Goal: Information Seeking & Learning: Find specific fact

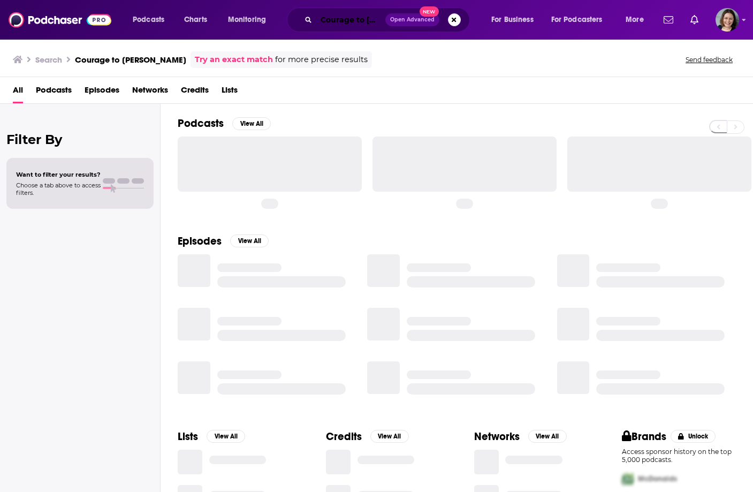
click at [332, 21] on input "Courage to [PERSON_NAME]" at bounding box center [350, 19] width 69 height 17
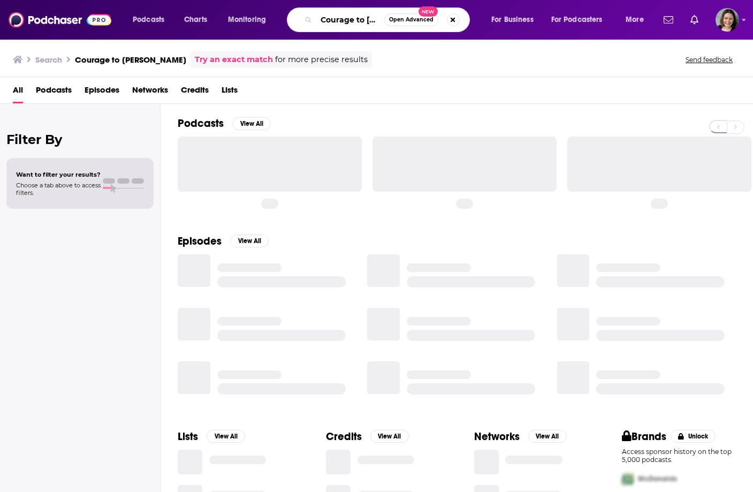
click at [332, 21] on input "Courage to [PERSON_NAME]" at bounding box center [350, 19] width 68 height 17
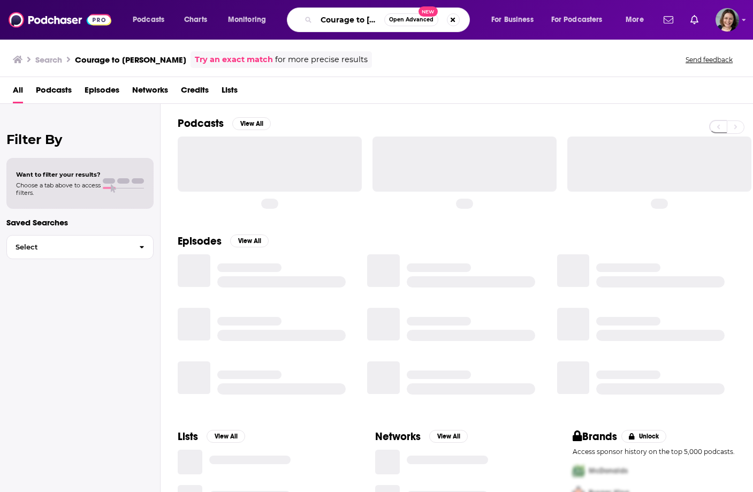
click at [332, 21] on input "Courage to [PERSON_NAME]" at bounding box center [350, 19] width 68 height 17
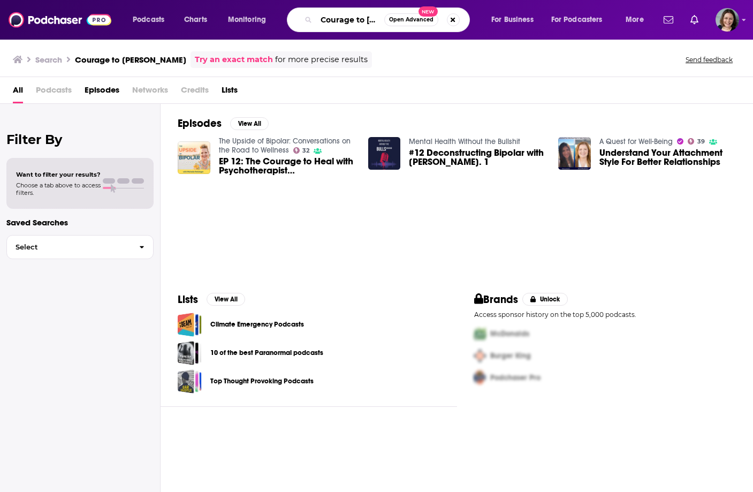
paste input "Dr. MaryCatherine (MC) [PERSON_NAME] - Tiny Little Joys: Joy as a Needed Healin…"
type input "Dr. MaryCatherine (MC) [PERSON_NAME] - Tiny Little Joys: Joy as a Needed Healin…"
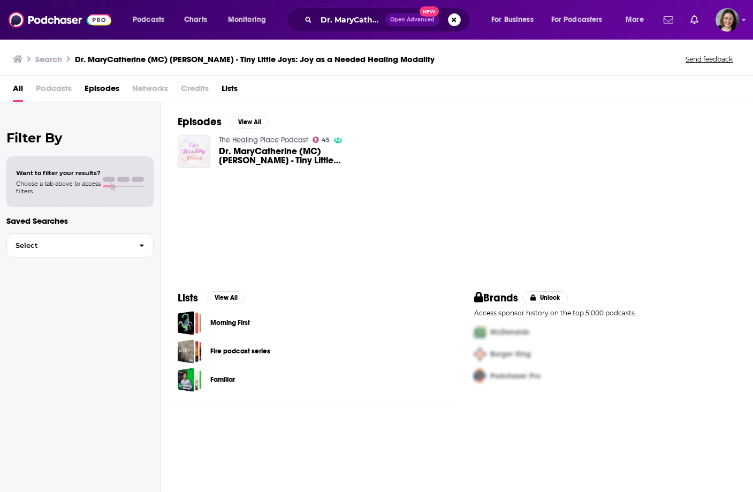
click at [200, 152] on img "Dr. MaryCatherine (MC) McDonald - Tiny Little Joys: Joy as a Needed Healing Mod…" at bounding box center [194, 151] width 33 height 33
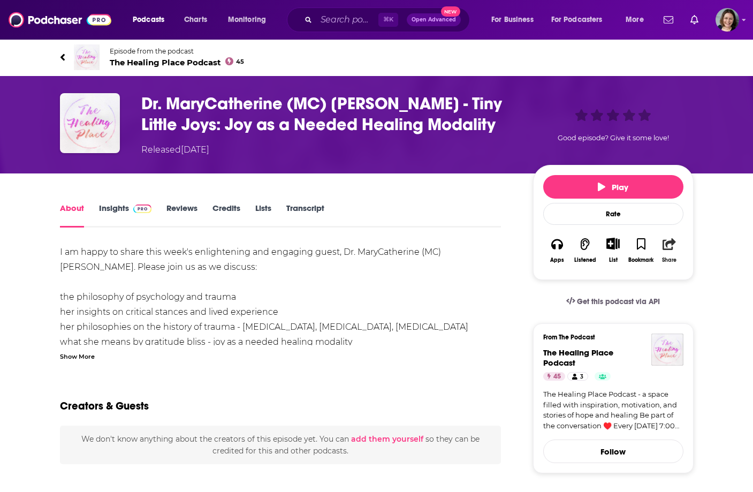
click at [671, 244] on icon "button" at bounding box center [669, 244] width 13 height 12
click at [104, 217] on link "Insights" at bounding box center [125, 215] width 53 height 25
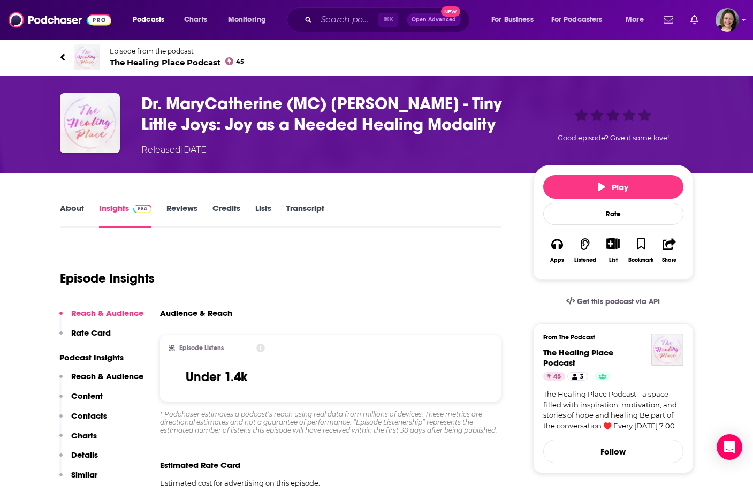
click at [77, 208] on link "About" at bounding box center [72, 215] width 24 height 25
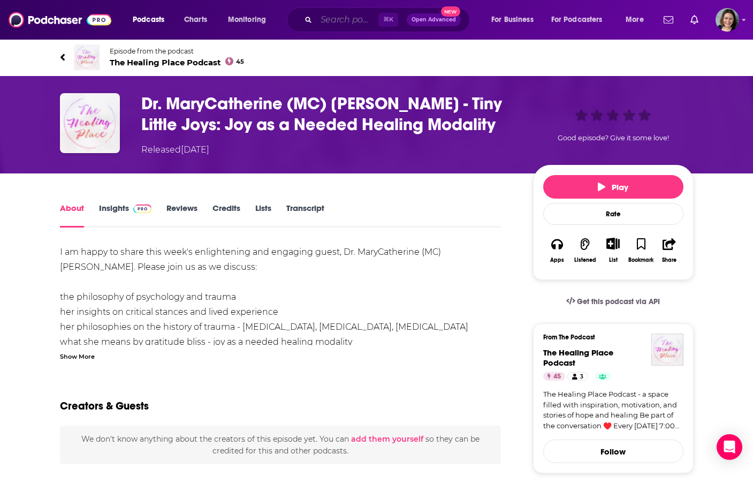
click at [351, 22] on input "Search podcasts, credits, & more..." at bounding box center [347, 19] width 62 height 17
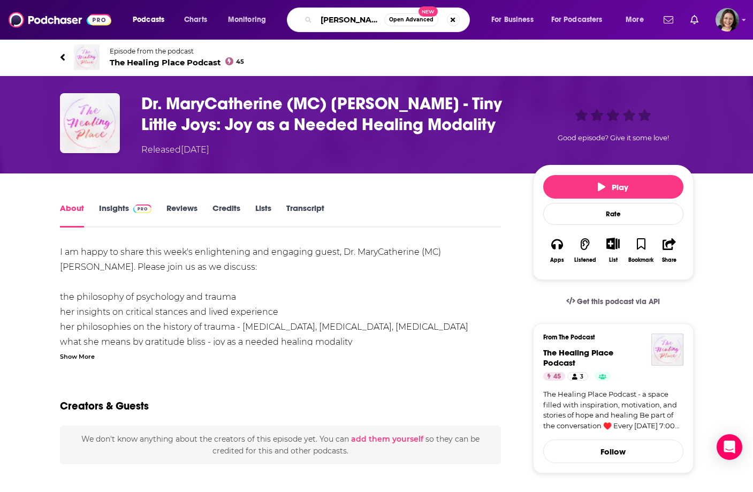
type input "[PERSON_NAME]"
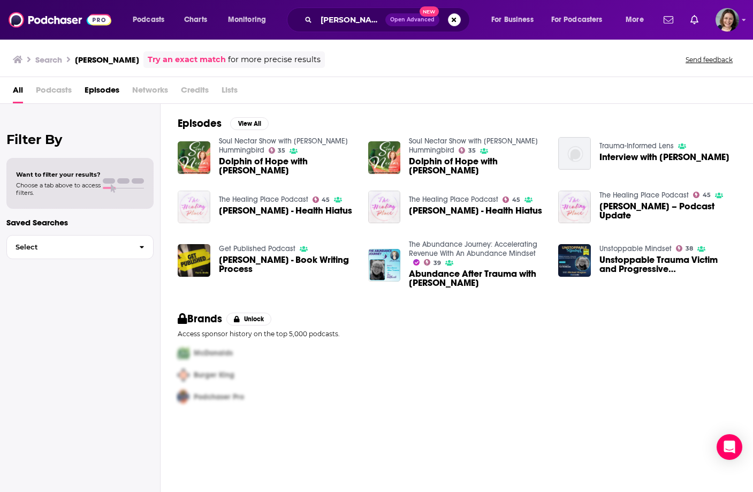
click at [199, 202] on img "Teri Wellbrock - Health Hiatus" at bounding box center [194, 207] width 33 height 33
